Goal: Find specific page/section: Find specific page/section

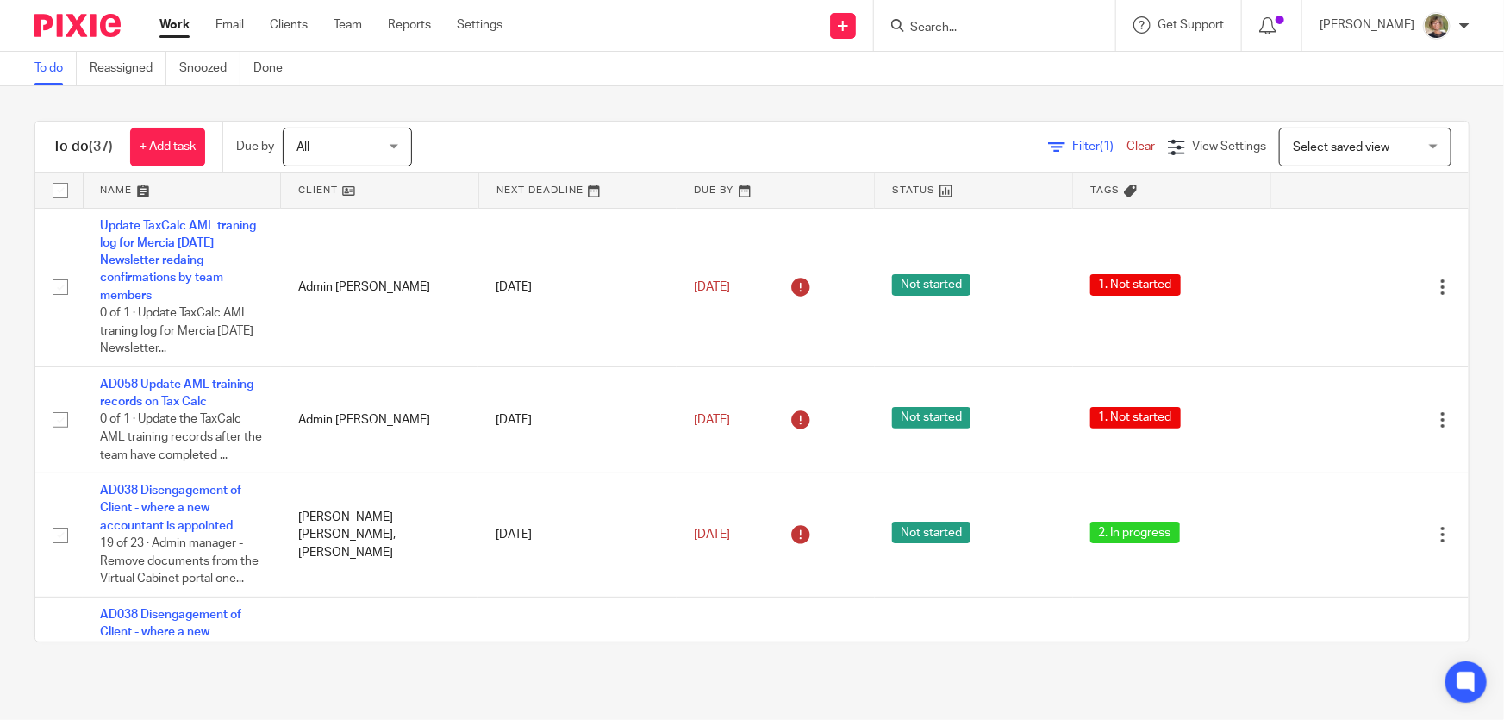
scroll to position [2129, 0]
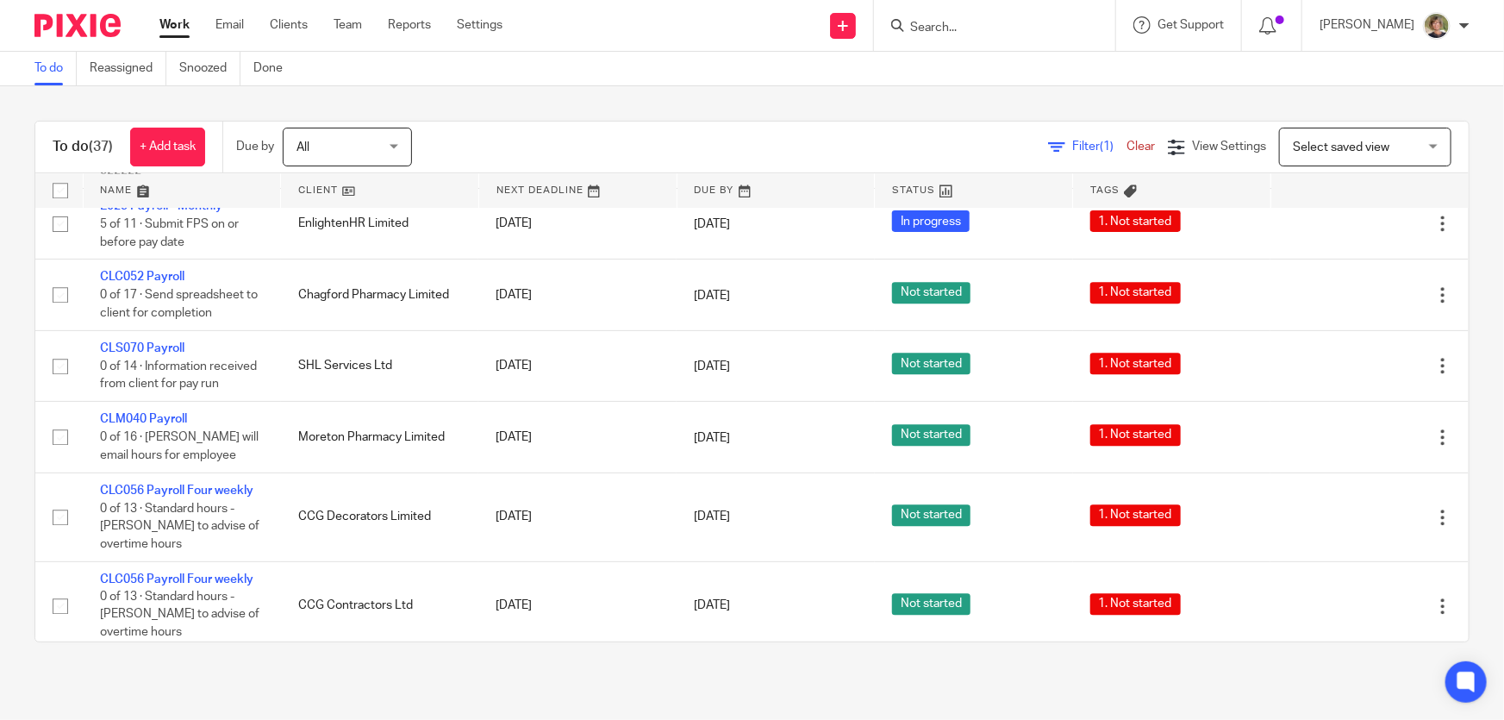
click at [971, 28] on input "Search" at bounding box center [986, 29] width 155 height 16
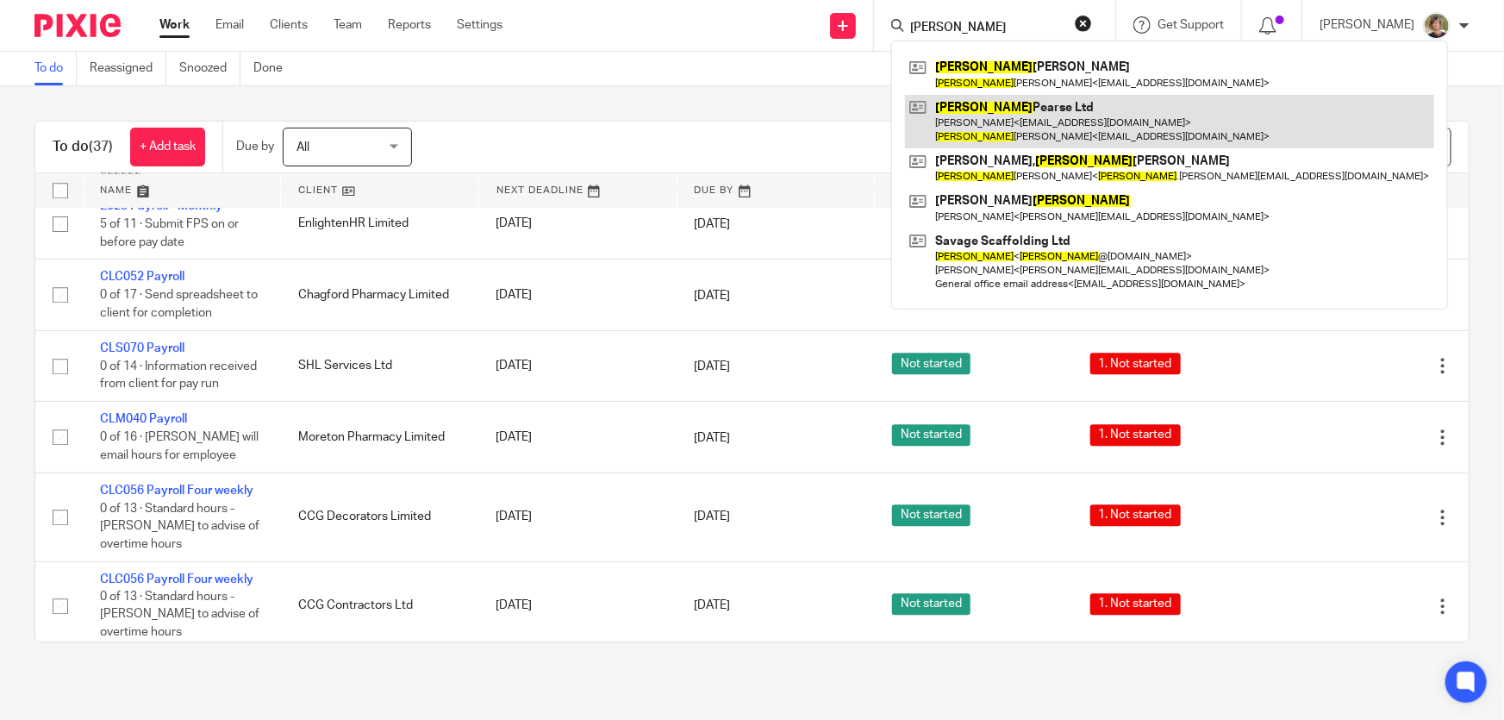
type input "[PERSON_NAME]"
click at [1019, 118] on link at bounding box center [1169, 121] width 529 height 53
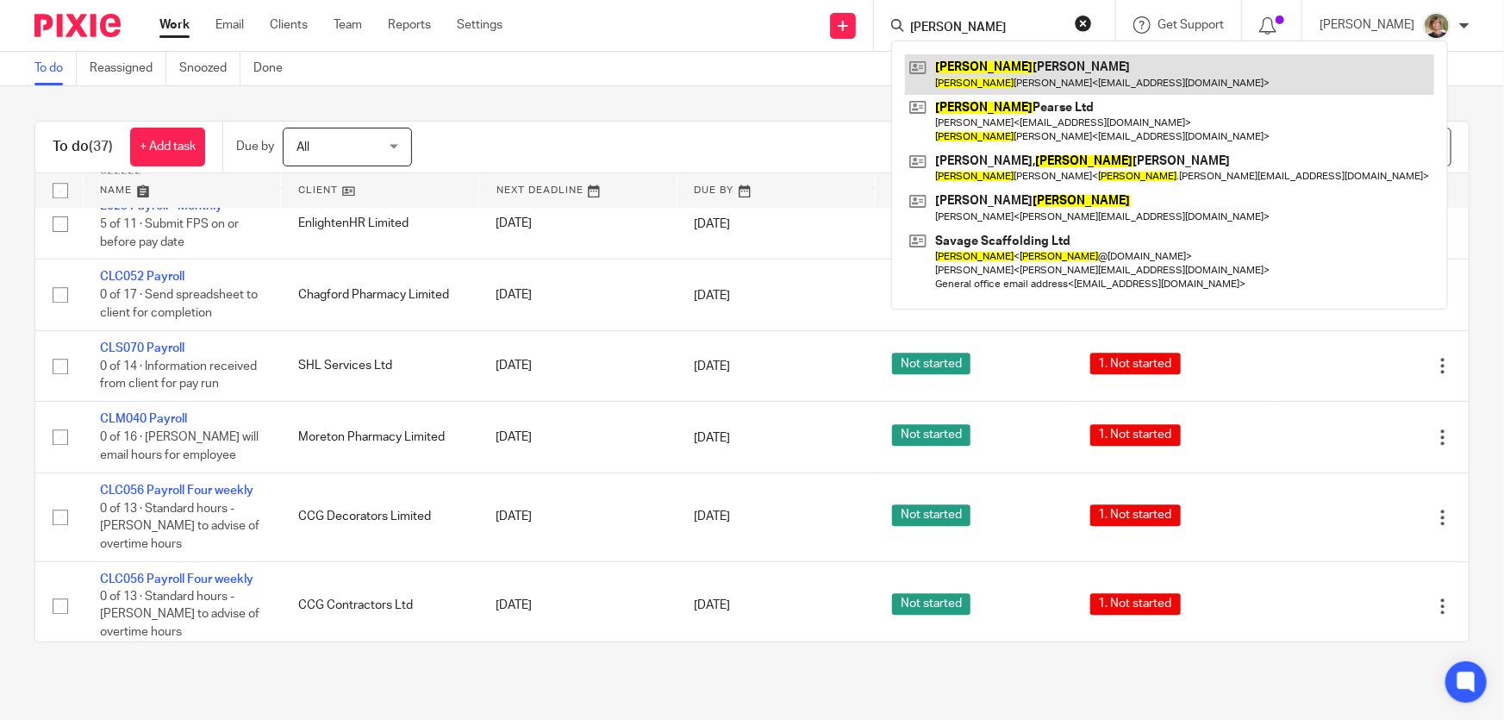
click at [1031, 68] on link at bounding box center [1169, 74] width 529 height 40
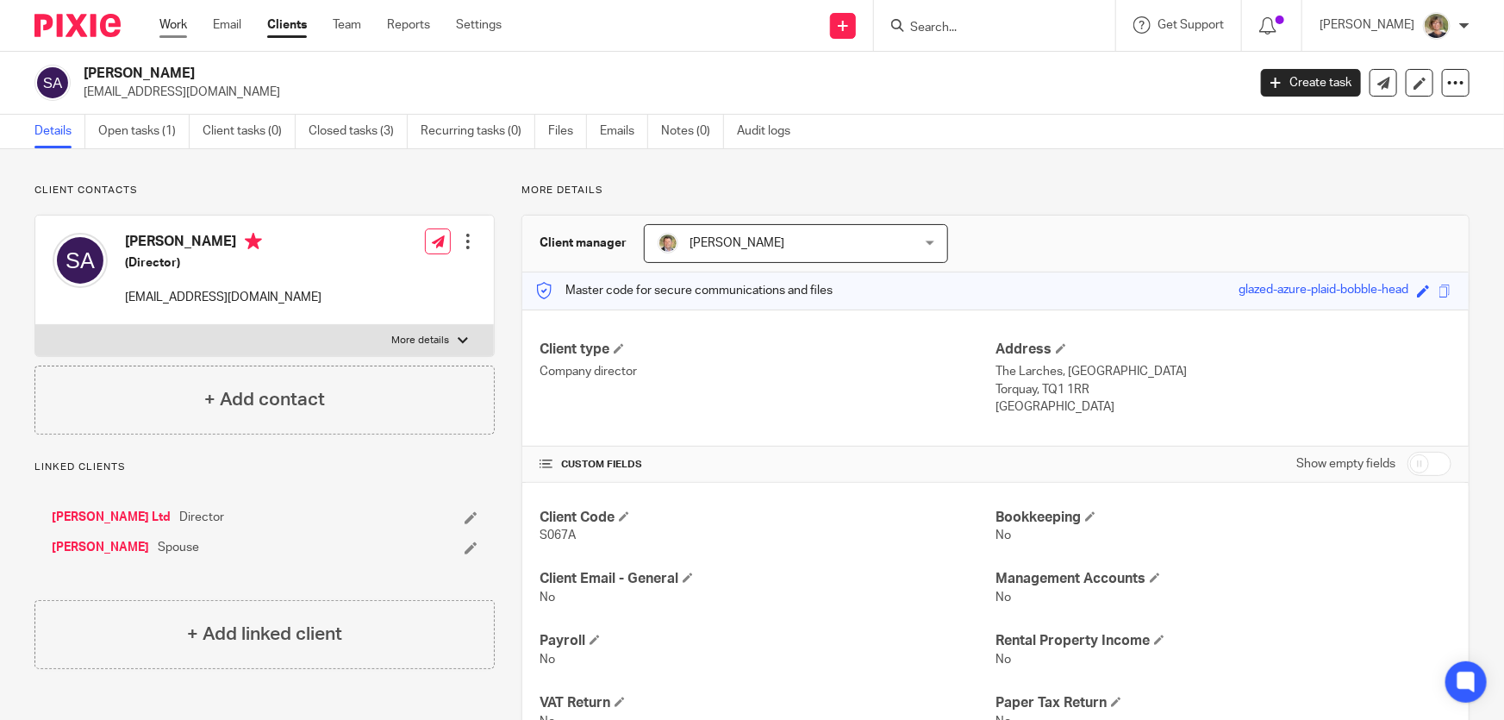
click at [169, 25] on link "Work" at bounding box center [173, 24] width 28 height 17
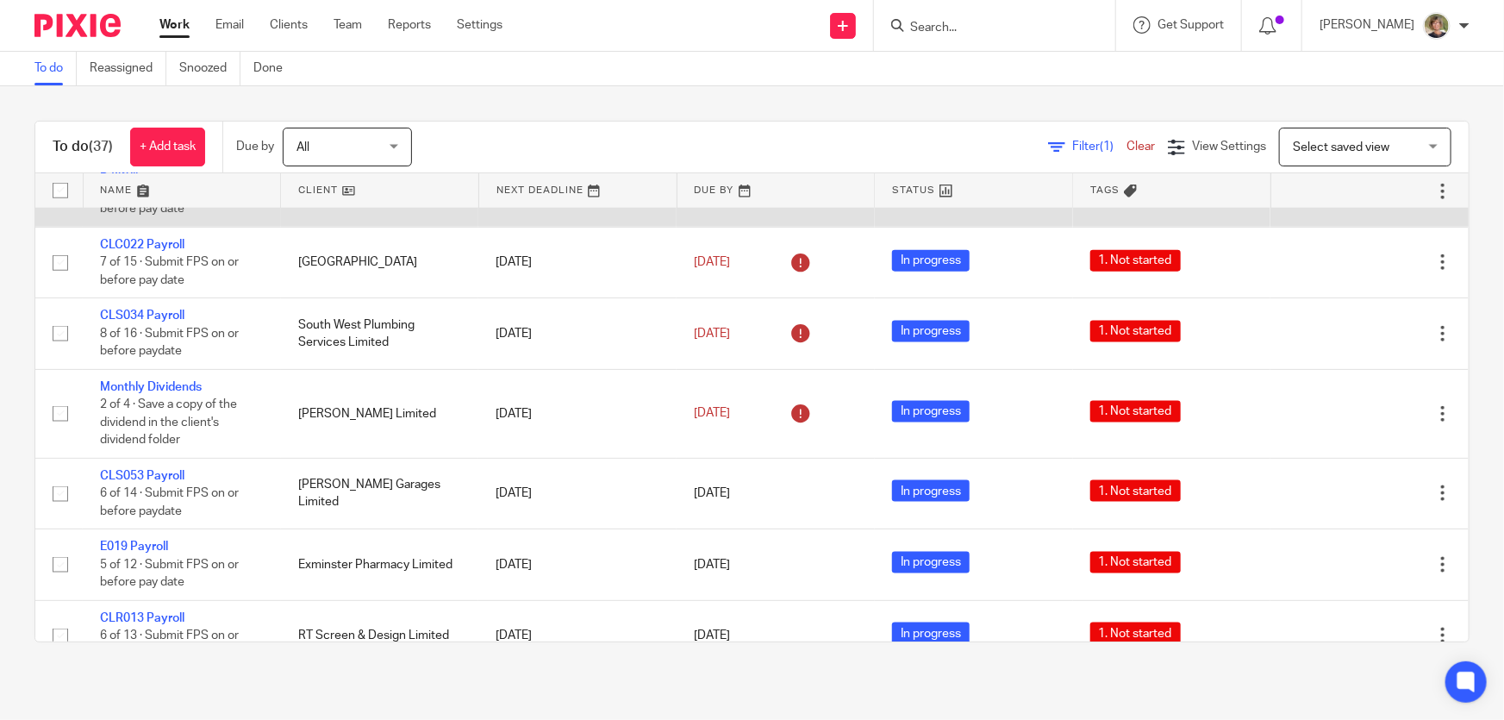
scroll to position [1175, 0]
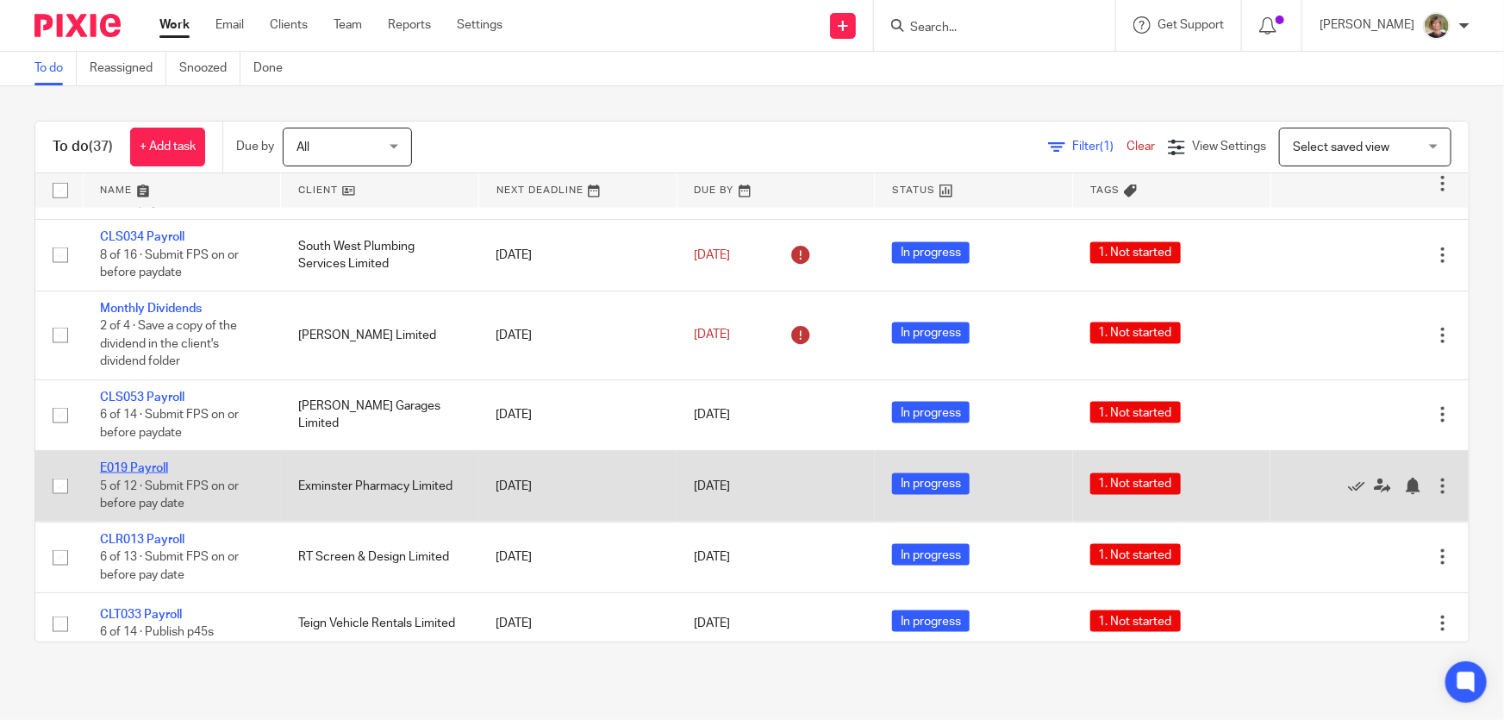
click at [129, 462] on link "E019 Payroll" at bounding box center [134, 468] width 68 height 12
